Goal: Task Accomplishment & Management: Manage account settings

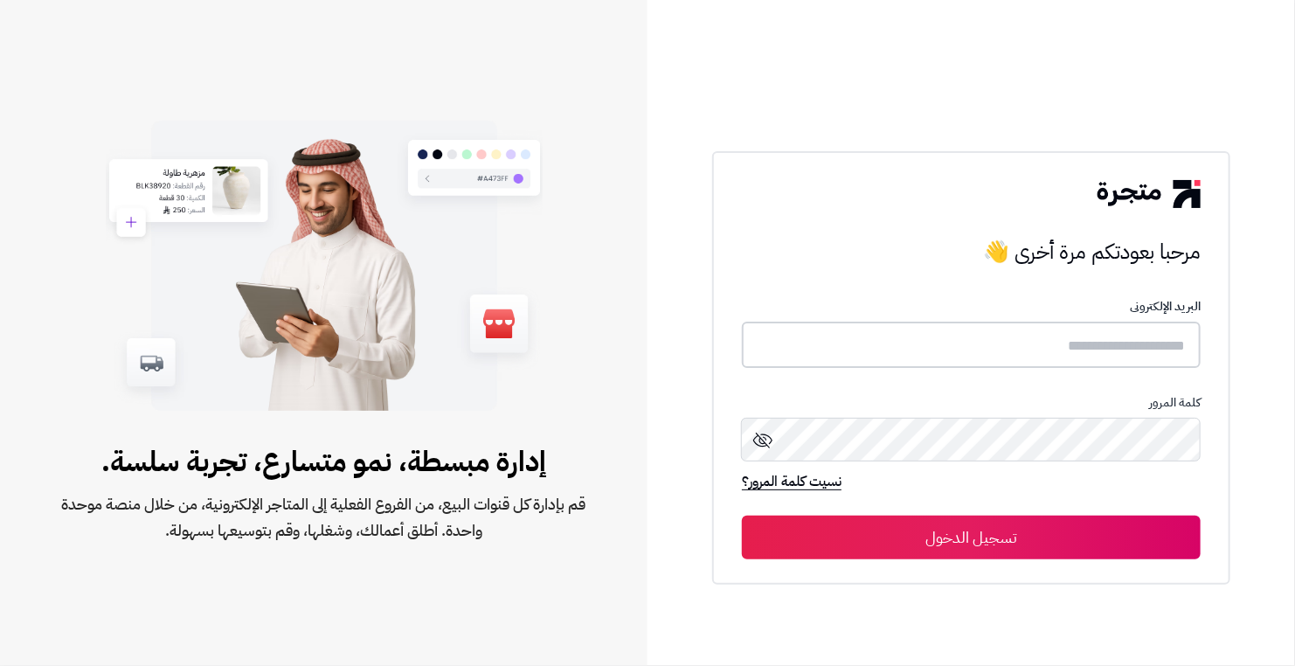
type input "**********"
click at [940, 541] on button "تسجيل الدخول" at bounding box center [971, 537] width 459 height 44
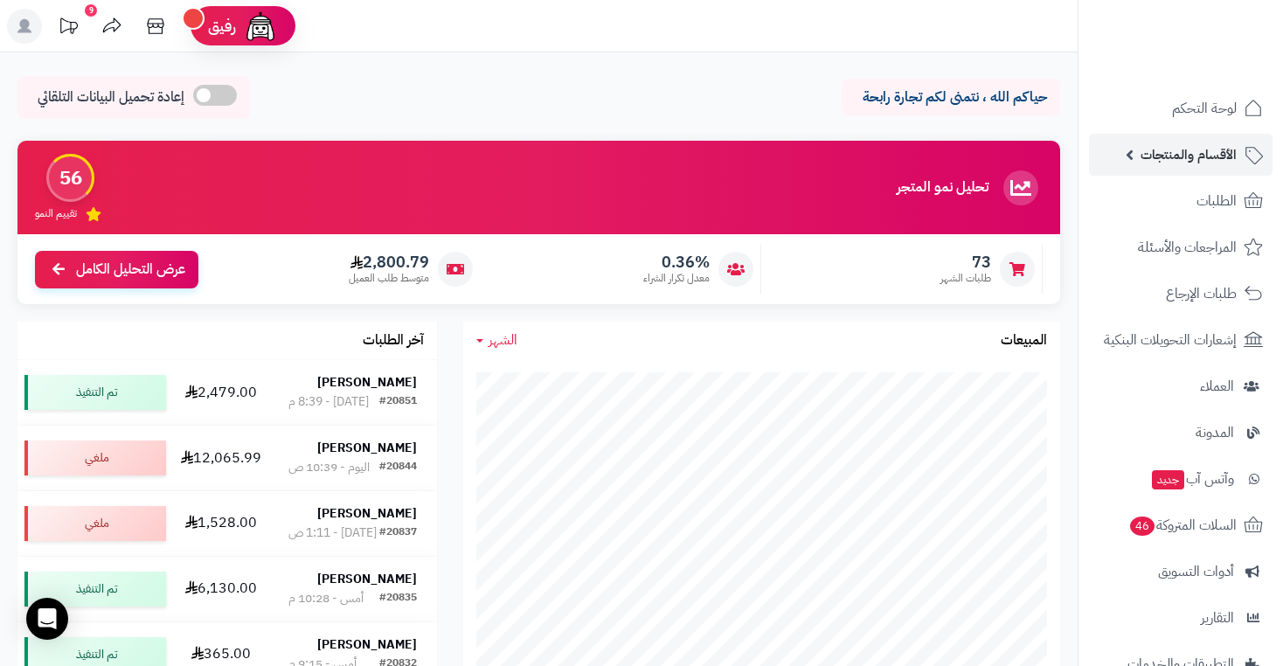
click at [1194, 158] on span "الأقسام والمنتجات" at bounding box center [1188, 154] width 96 height 24
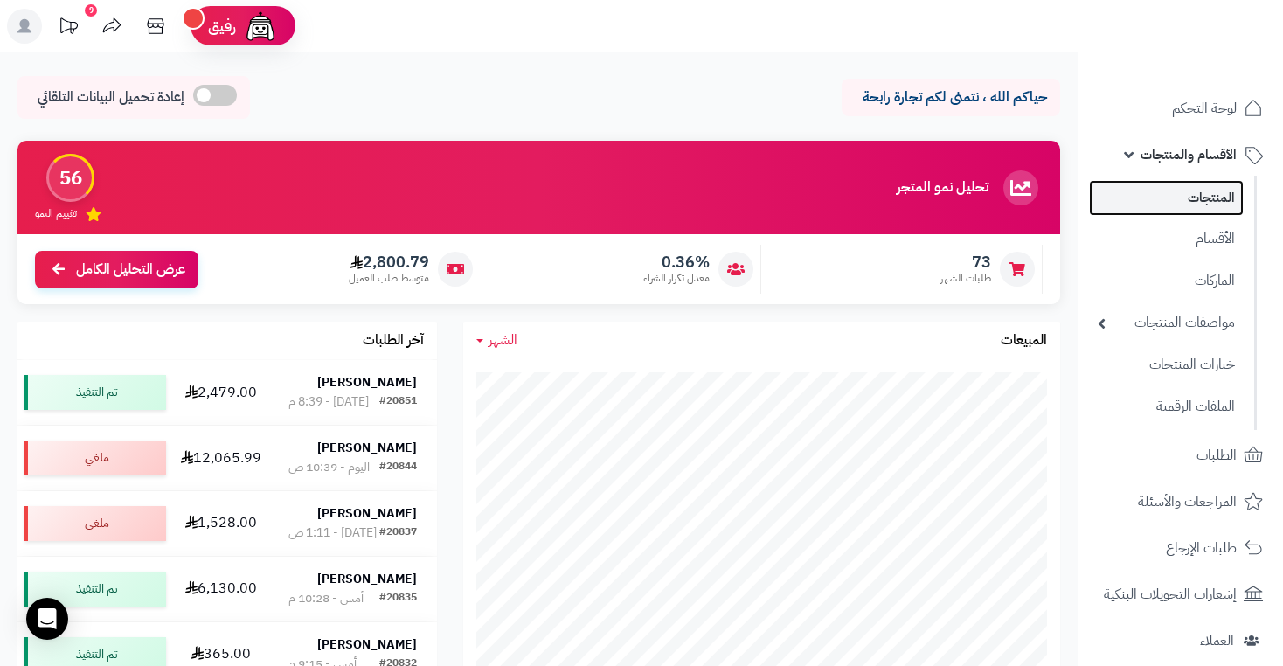
click at [1207, 197] on link "المنتجات" at bounding box center [1166, 198] width 155 height 36
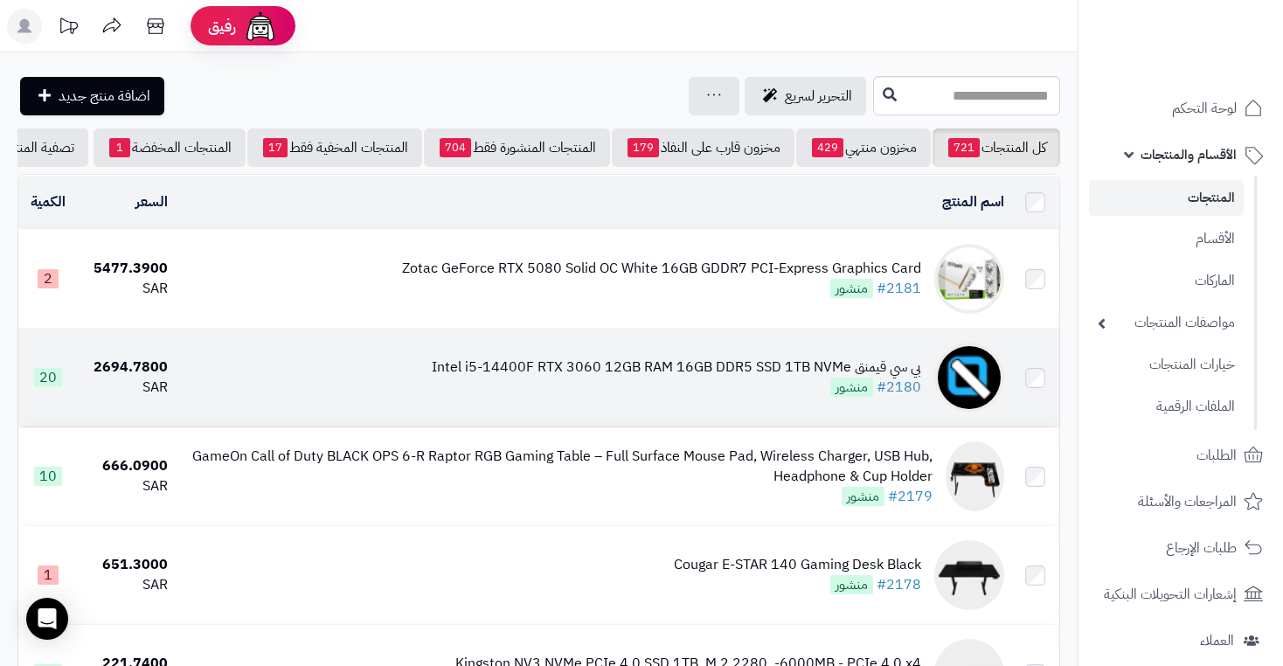
click at [680, 376] on div "بي سي قيمنق Intel i5-14400F RTX 3060 12GB RAM 16GB DDR5 SSD 1TB NVMe" at bounding box center [676, 367] width 489 height 20
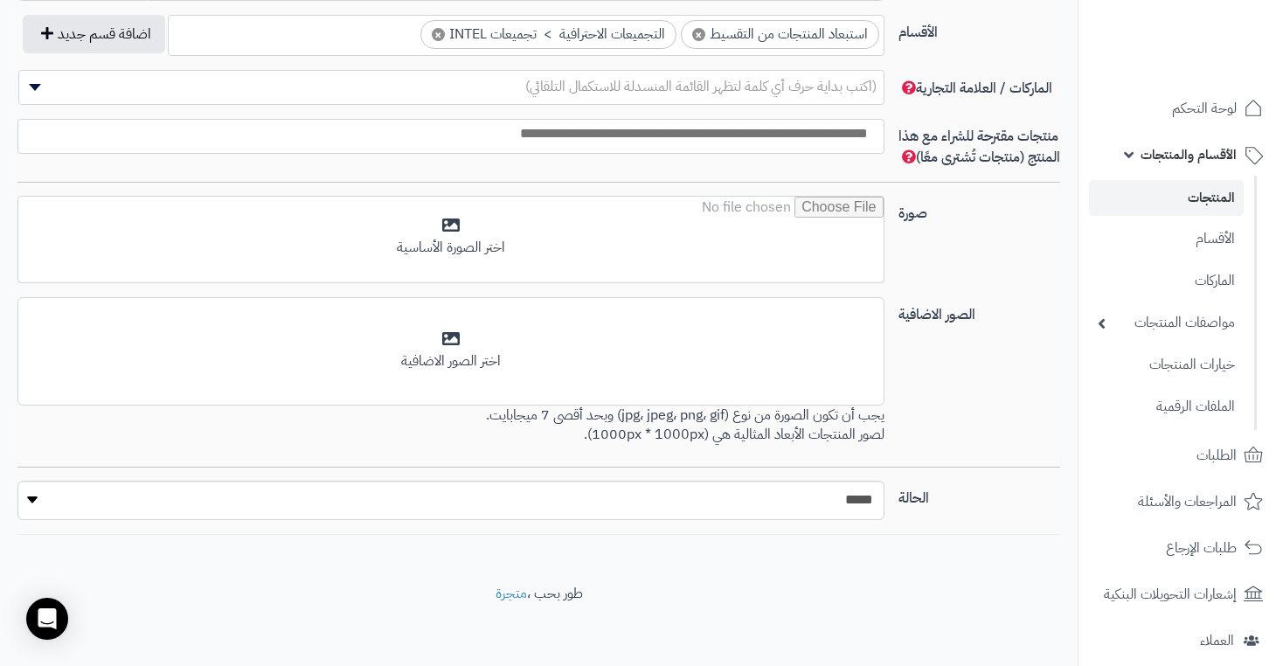
scroll to position [1101, 0]
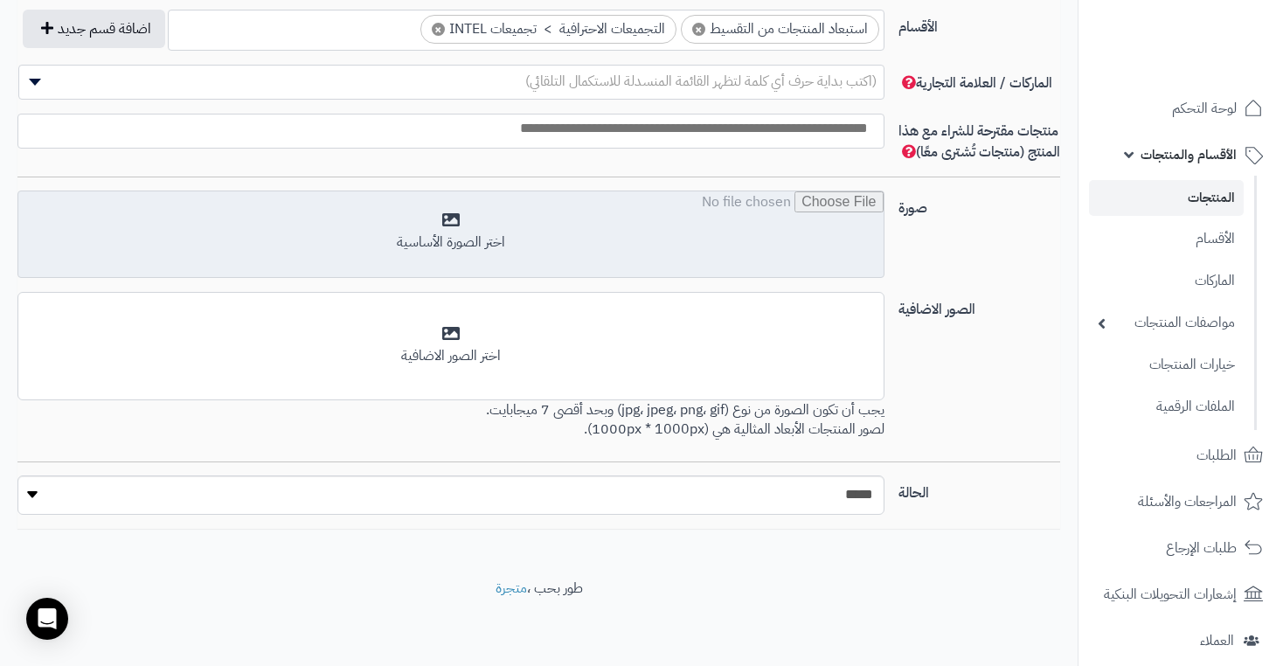
click at [458, 236] on input "file" at bounding box center [450, 234] width 864 height 87
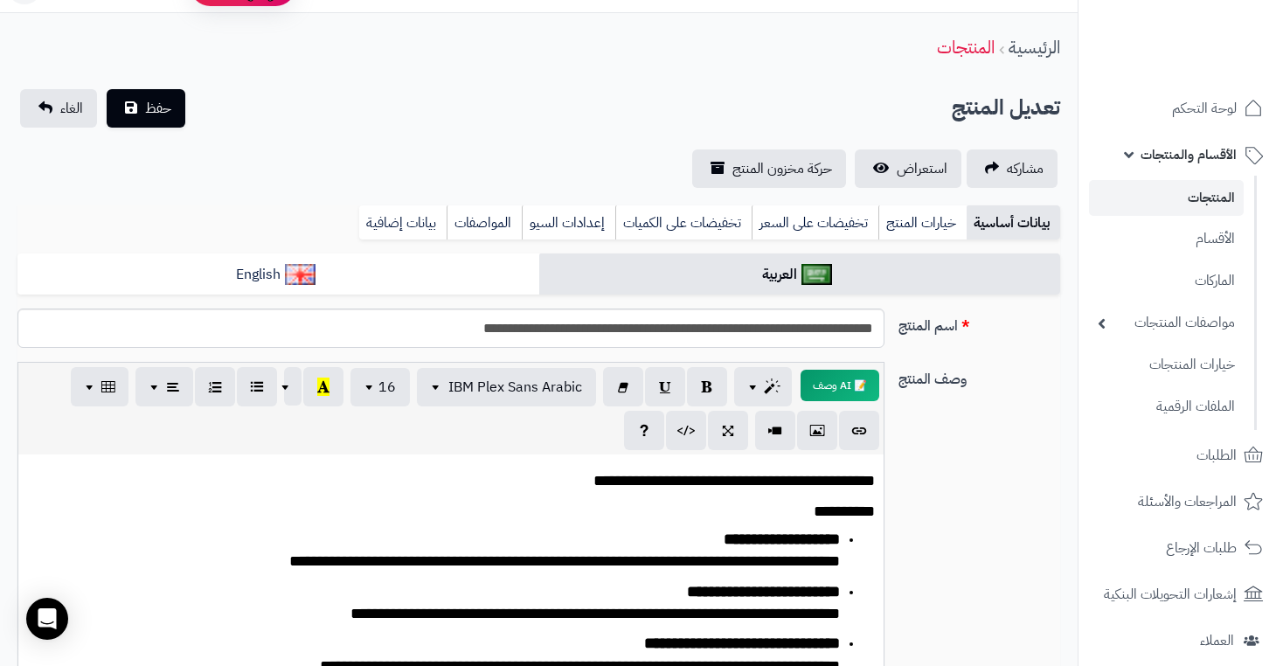
scroll to position [0, 0]
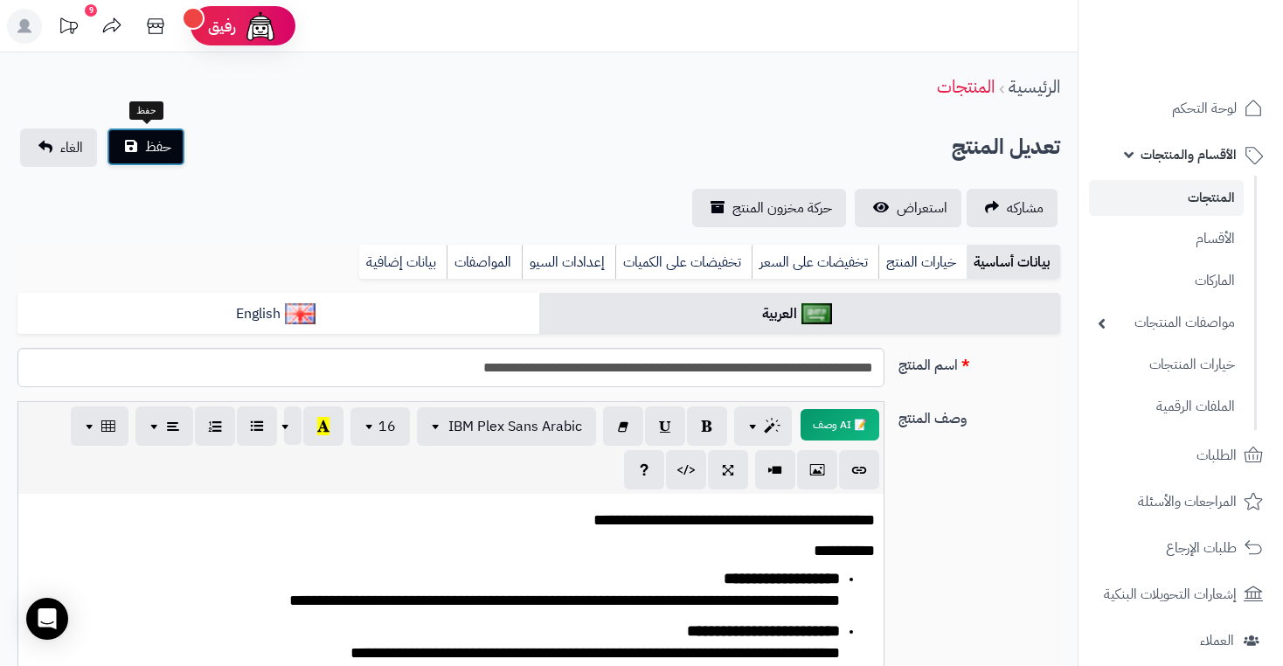
click at [149, 154] on span "حفظ" at bounding box center [158, 146] width 26 height 21
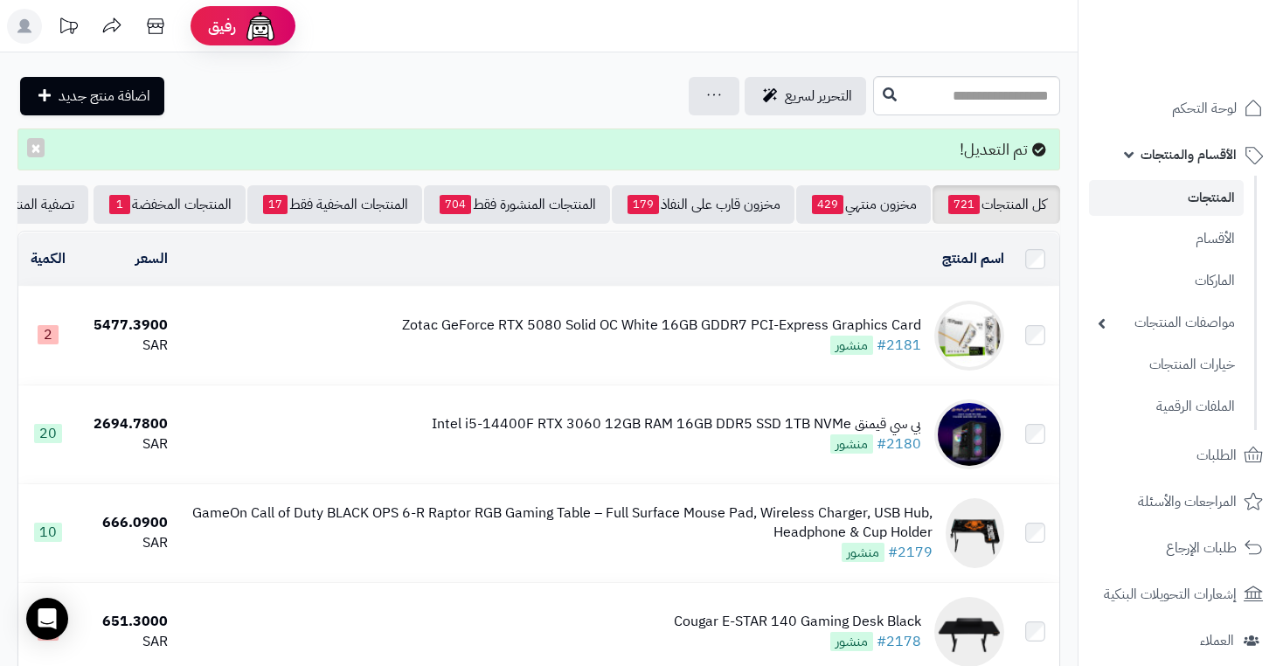
click at [775, 336] on div "Zotac GeForce RTX 5080 Solid OC White 16GB GDDR7 PCI-Express Graphics Card" at bounding box center [661, 325] width 519 height 20
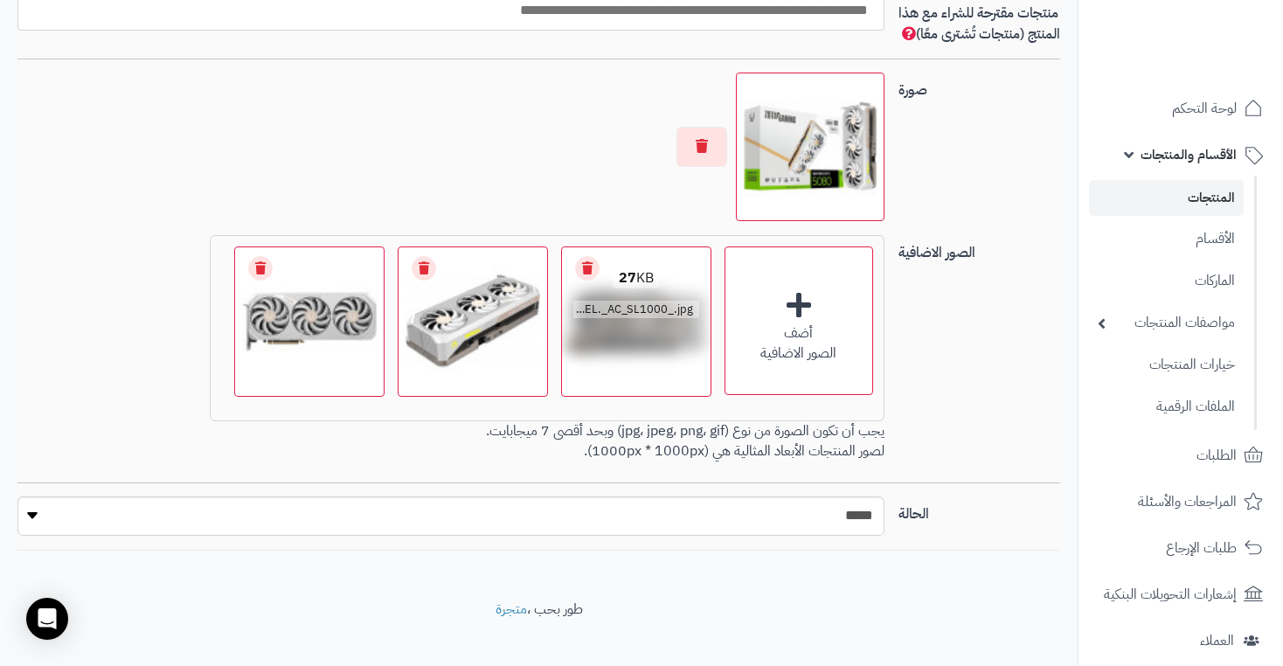
scroll to position [1223, 0]
